Goal: Entertainment & Leisure: Consume media (video, audio)

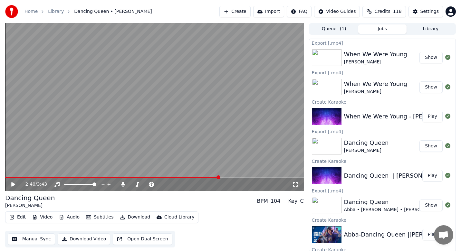
click at [13, 186] on icon at bounding box center [13, 184] width 4 height 5
click at [11, 184] on icon at bounding box center [17, 184] width 15 height 5
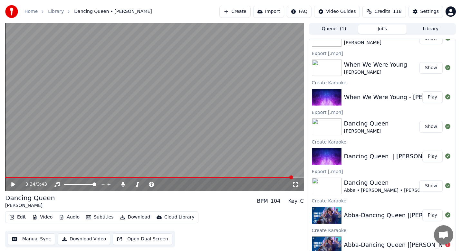
scroll to position [24, 0]
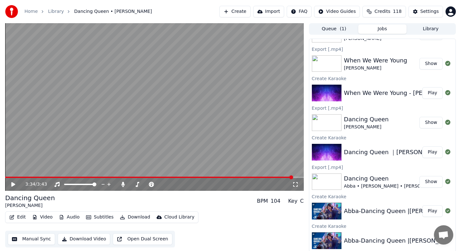
click at [425, 150] on button "Play" at bounding box center [433, 153] width 20 height 12
drag, startPoint x: 188, startPoint y: 9, endPoint x: 184, endPoint y: 11, distance: 4.5
click at [188, 9] on div "Home Library Dancing Queen • [PERSON_NAME] Create Import FAQ Video Guides Credi…" at bounding box center [230, 11] width 461 height 23
click at [14, 177] on span at bounding box center [9, 177] width 9 height 1
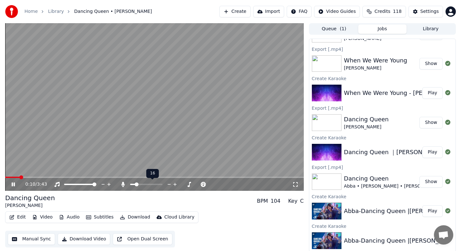
click at [144, 184] on div at bounding box center [152, 185] width 52 height 6
click at [146, 185] on span at bounding box center [146, 184] width 32 height 1
click at [143, 185] on span at bounding box center [136, 184] width 13 height 1
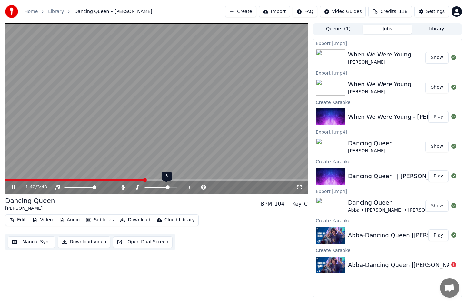
click at [184, 186] on icon at bounding box center [184, 187] width 6 height 6
click at [9, 180] on span at bounding box center [7, 179] width 4 height 1
click at [161, 187] on span at bounding box center [146, 186] width 32 height 1
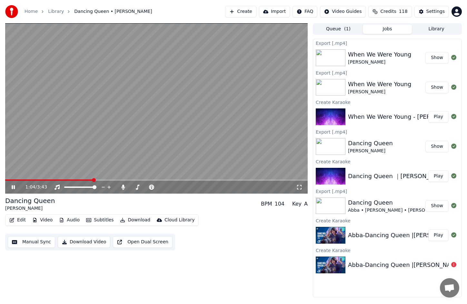
click at [74, 181] on div "1:04 / 3:43" at bounding box center [156, 187] width 302 height 13
click at [74, 180] on span at bounding box center [39, 179] width 69 height 1
click at [263, 181] on div "3:34 / 3:43" at bounding box center [156, 187] width 302 height 13
click at [264, 179] on span at bounding box center [134, 179] width 259 height 1
click at [188, 186] on icon at bounding box center [189, 187] width 6 height 6
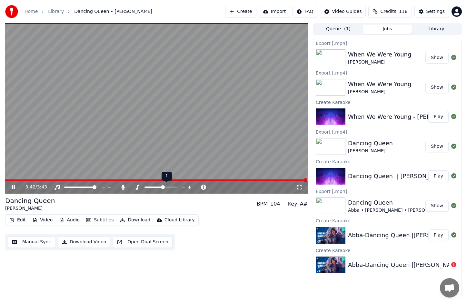
click at [188, 186] on icon at bounding box center [189, 187] width 6 height 6
click at [14, 186] on icon at bounding box center [13, 187] width 4 height 5
click at [146, 186] on span at bounding box center [145, 186] width 31 height 1
click at [168, 185] on icon at bounding box center [169, 187] width 6 height 6
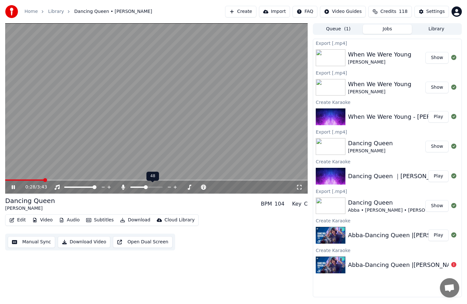
click at [168, 185] on icon at bounding box center [169, 187] width 6 height 6
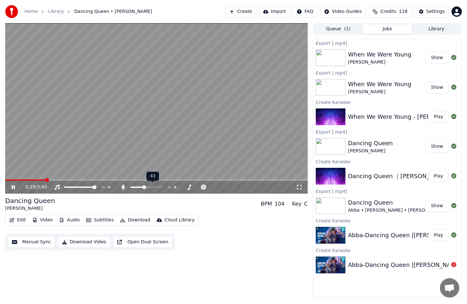
click at [168, 185] on icon at bounding box center [169, 187] width 6 height 6
click at [9, 180] on span at bounding box center [152, 179] width 295 height 1
click at [13, 185] on icon at bounding box center [17, 186] width 15 height 5
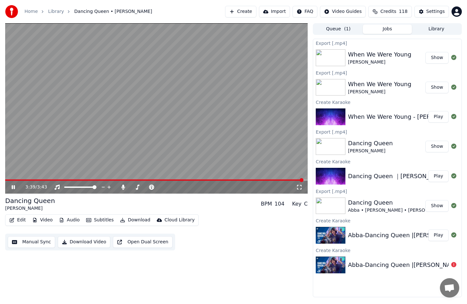
click at [74, 242] on button "Download Video" at bounding box center [84, 242] width 53 height 12
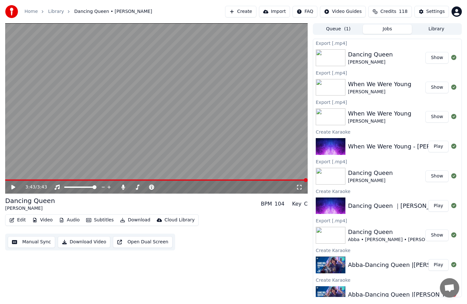
click at [212, 251] on div "3:43 / 3:43 Dancing Queen [PERSON_NAME] BPM 104 Key C Edit Video Audio Subtitle…" at bounding box center [156, 160] width 302 height 274
click at [135, 204] on div "Dancing Queen [PERSON_NAME] BPM 104 Key C" at bounding box center [156, 203] width 302 height 15
click at [15, 188] on icon at bounding box center [17, 186] width 15 height 5
click at [172, 186] on span at bounding box center [172, 187] width 4 height 4
click at [204, 185] on icon at bounding box center [204, 187] width 6 height 6
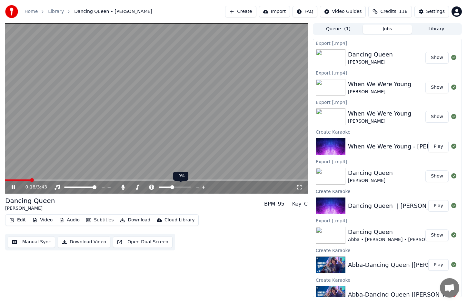
click at [204, 185] on icon at bounding box center [204, 187] width 6 height 6
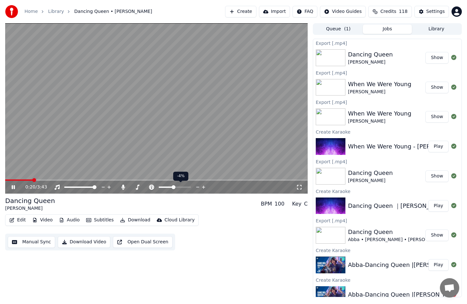
click at [204, 185] on icon at bounding box center [204, 187] width 6 height 6
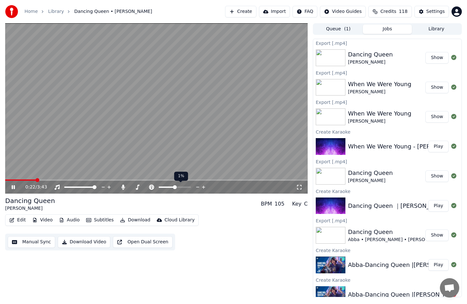
click at [198, 185] on icon at bounding box center [198, 187] width 6 height 6
click at [170, 186] on icon at bounding box center [169, 187] width 6 height 6
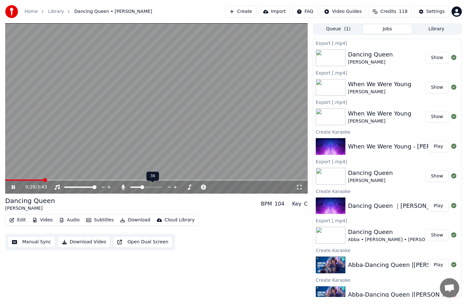
click at [170, 186] on icon at bounding box center [169, 187] width 6 height 6
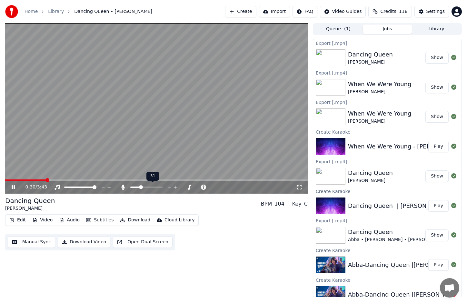
click at [170, 186] on icon at bounding box center [169, 187] width 6 height 6
click at [173, 186] on icon at bounding box center [175, 187] width 6 height 6
click at [174, 185] on icon at bounding box center [175, 187] width 6 height 6
click at [174, 186] on icon at bounding box center [175, 187] width 6 height 6
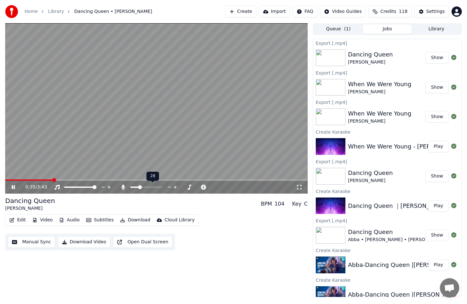
click at [174, 186] on icon at bounding box center [175, 187] width 6 height 6
click at [174, 187] on icon at bounding box center [174, 186] width 3 height 3
click at [175, 188] on icon at bounding box center [174, 186] width 3 height 3
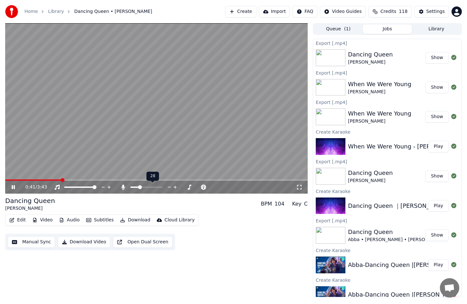
click at [171, 188] on icon at bounding box center [169, 187] width 6 height 6
click at [175, 188] on icon at bounding box center [174, 186] width 3 height 3
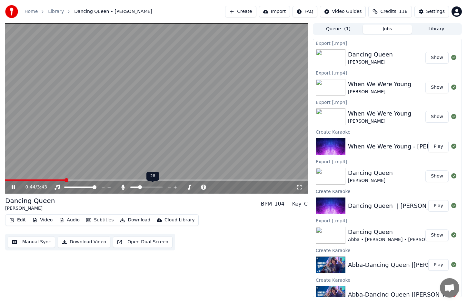
click at [175, 188] on icon at bounding box center [174, 186] width 3 height 3
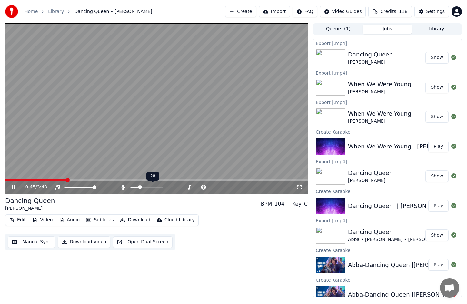
click at [175, 188] on icon at bounding box center [174, 186] width 3 height 3
click at [144, 187] on span at bounding box center [146, 186] width 32 height 1
click at [168, 186] on icon at bounding box center [169, 187] width 6 height 6
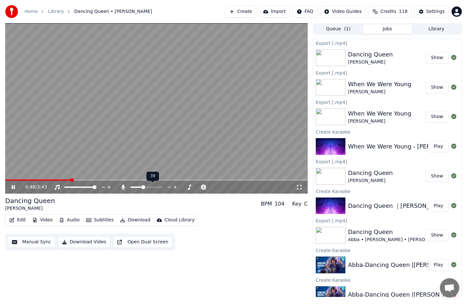
click at [168, 186] on icon at bounding box center [169, 187] width 6 height 6
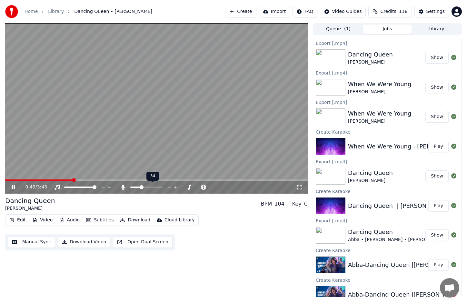
click at [168, 186] on icon at bounding box center [169, 187] width 6 height 6
click at [169, 186] on icon at bounding box center [169, 187] width 6 height 6
click at [11, 179] on span at bounding box center [8, 179] width 7 height 1
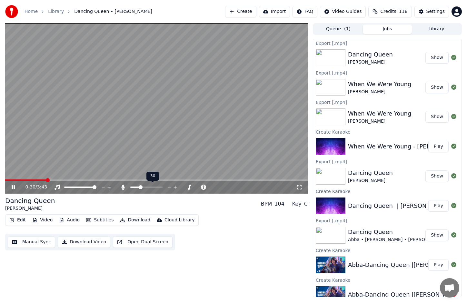
click at [168, 187] on icon at bounding box center [169, 187] width 3 height 1
click at [14, 187] on icon at bounding box center [17, 186] width 15 height 5
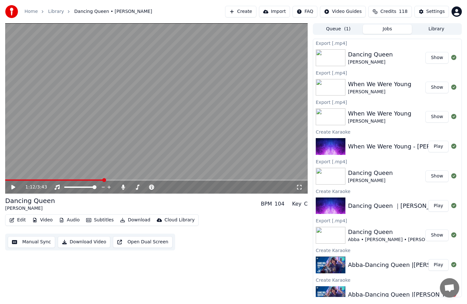
drag, startPoint x: 172, startPoint y: 271, endPoint x: 143, endPoint y: 232, distance: 47.8
click at [172, 251] on div "1:12 / 3:43 Dancing Queen [PERSON_NAME] BPM 104 Key C Edit Video Audio Subtitle…" at bounding box center [156, 160] width 302 height 274
click at [19, 179] on span at bounding box center [12, 179] width 14 height 1
click at [13, 188] on icon at bounding box center [13, 187] width 4 height 5
click at [176, 187] on icon at bounding box center [174, 186] width 3 height 3
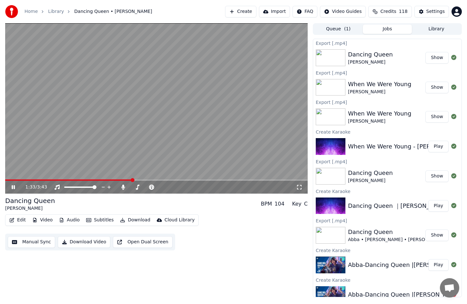
click at [73, 243] on button "Download Video" at bounding box center [84, 242] width 53 height 12
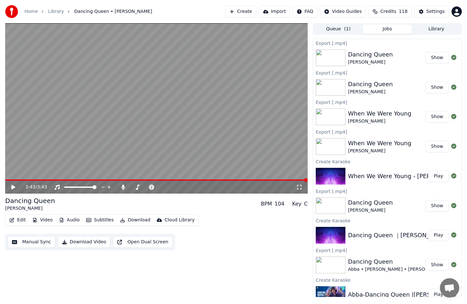
click at [26, 180] on span at bounding box center [156, 179] width 302 height 1
click at [13, 187] on icon at bounding box center [13, 187] width 4 height 5
click at [169, 186] on icon at bounding box center [169, 187] width 6 height 6
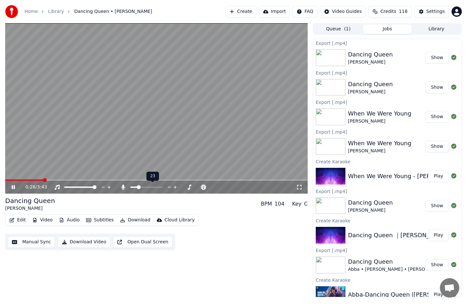
click at [169, 186] on icon at bounding box center [169, 187] width 6 height 6
click at [13, 186] on icon at bounding box center [17, 186] width 15 height 5
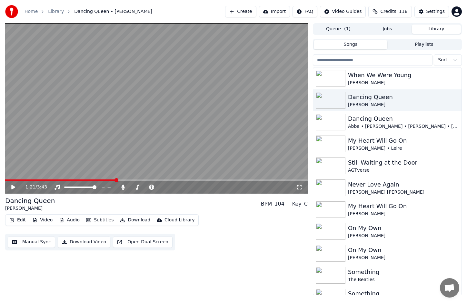
click at [427, 27] on button "Library" at bounding box center [436, 29] width 49 height 9
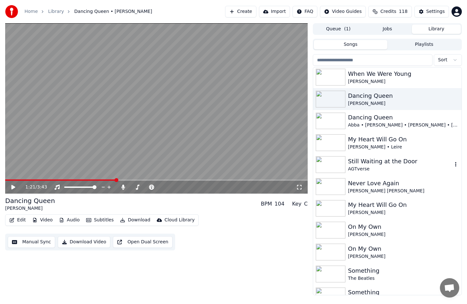
scroll to position [0, 0]
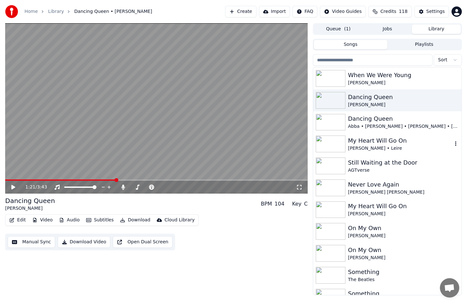
click at [326, 148] on img at bounding box center [331, 143] width 30 height 17
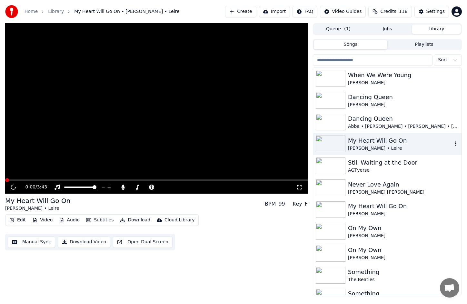
click at [326, 148] on img at bounding box center [331, 143] width 30 height 17
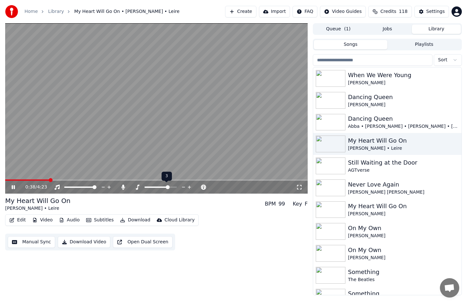
click at [182, 185] on icon at bounding box center [184, 187] width 6 height 6
click at [176, 251] on div "4:23 / 4:23 My Heart Will Go On [PERSON_NAME] • Leire BPM 99 Key D Edit Video A…" at bounding box center [156, 159] width 302 height 272
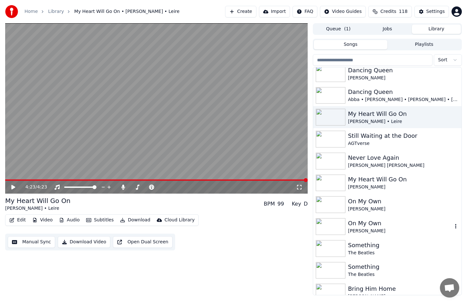
scroll to position [101, 0]
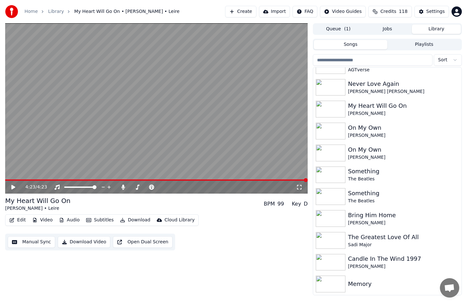
click at [371, 251] on div "Memory" at bounding box center [400, 283] width 104 height 9
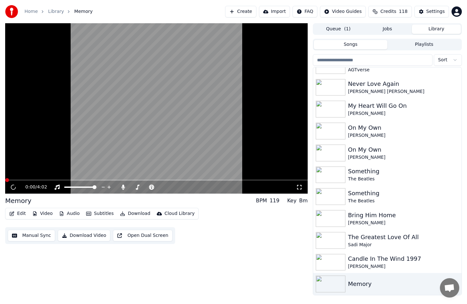
click at [371, 251] on div "Memory" at bounding box center [400, 283] width 104 height 9
click at [205, 251] on div "0:32 / 4:02 Memory BPM 119 Key Bm Edit Video Audio Subtitles Download Cloud Lib…" at bounding box center [156, 159] width 302 height 272
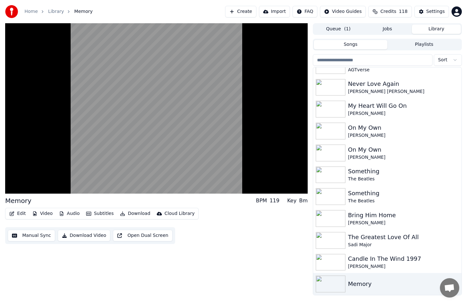
click at [218, 233] on div "Edit Video Audio Subtitles Download Cloud Library Manual Sync Download Video Op…" at bounding box center [156, 226] width 302 height 36
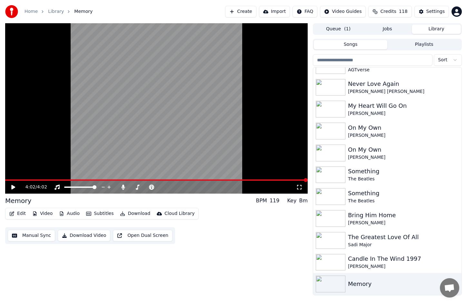
click at [251, 235] on div "Edit Video Audio Subtitles Download Cloud Library Manual Sync Download Video Op…" at bounding box center [156, 226] width 302 height 36
drag, startPoint x: 300, startPoint y: 268, endPoint x: 293, endPoint y: 265, distance: 6.6
click at [300, 251] on div "4:02 / 4:02 Memory BPM 119 Key Bm Edit Video Audio Subtitles Download Cloud Lib…" at bounding box center [156, 159] width 302 height 272
